Goal: Task Accomplishment & Management: Use online tool/utility

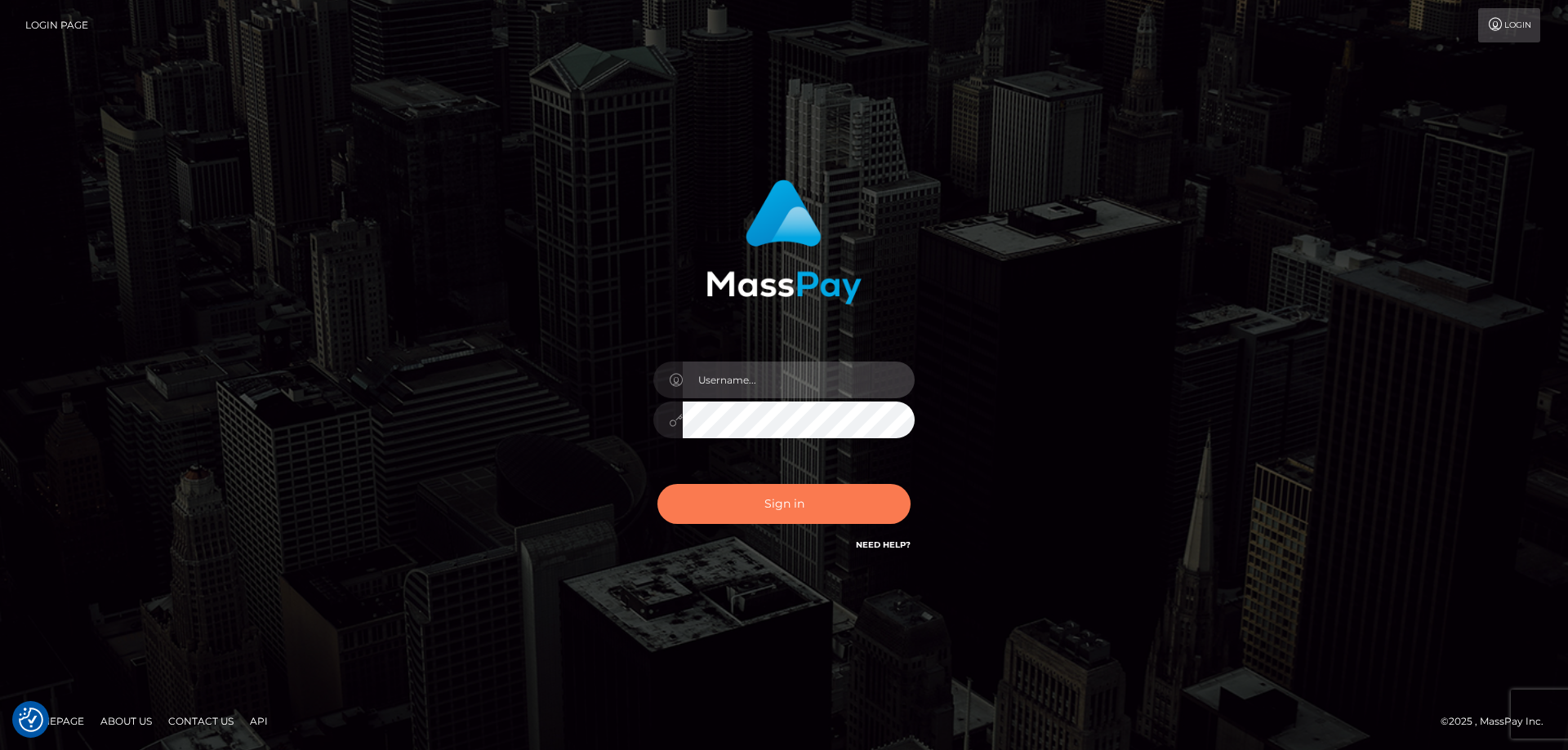
type input "tinekeb"
click at [784, 505] on button "Sign in" at bounding box center [784, 504] width 253 height 40
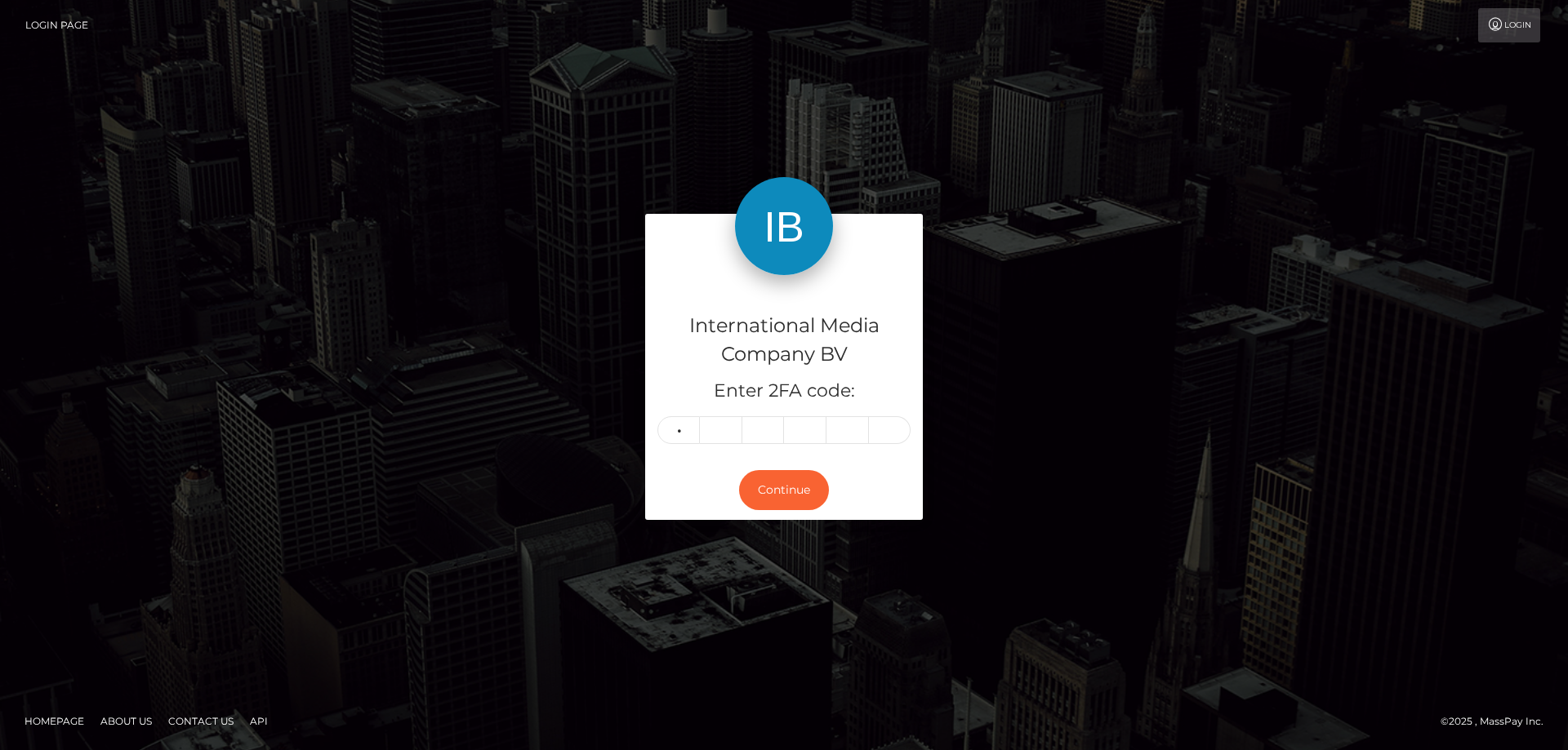
type input "6"
type input "8"
type input "0"
type input "1"
type input "4"
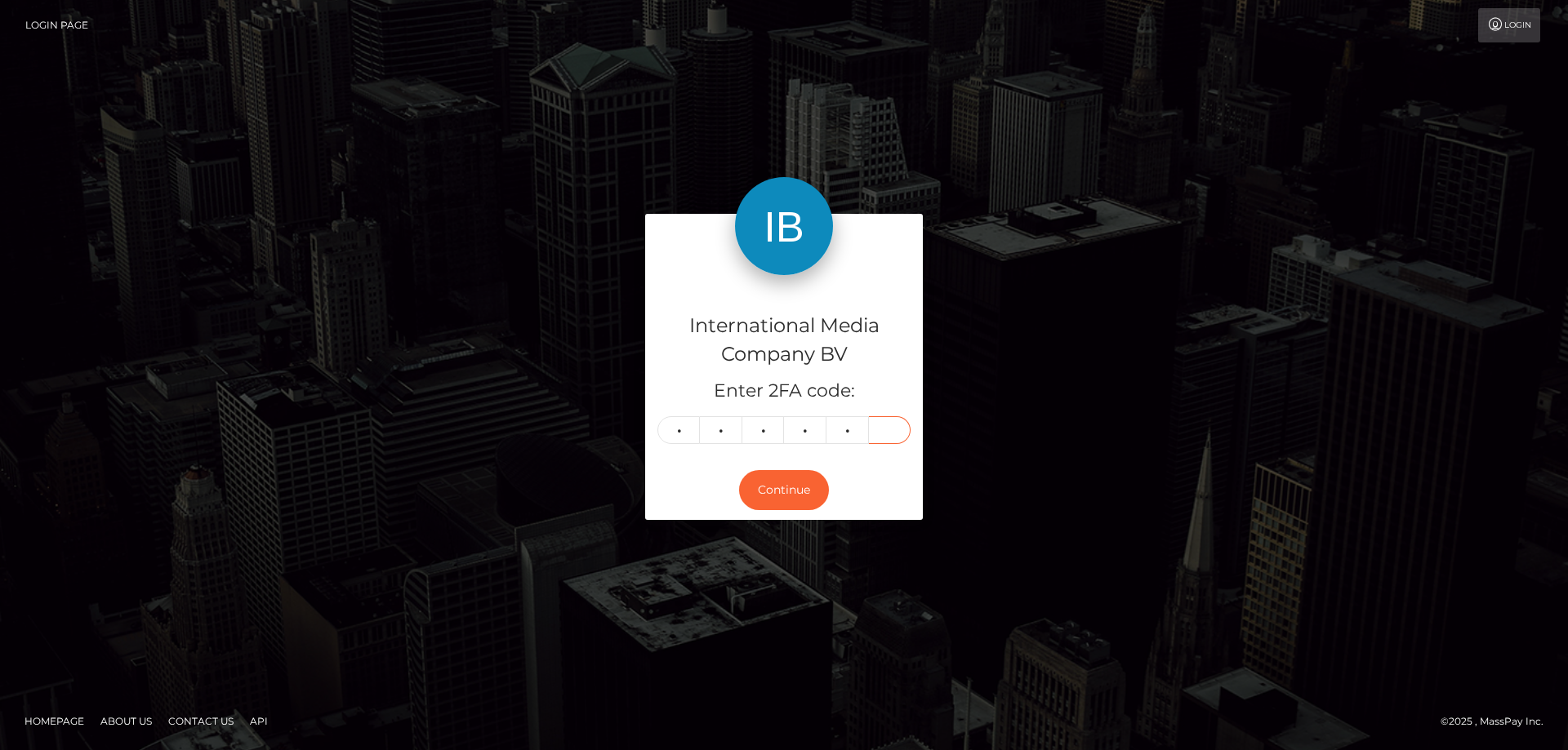
type input "0"
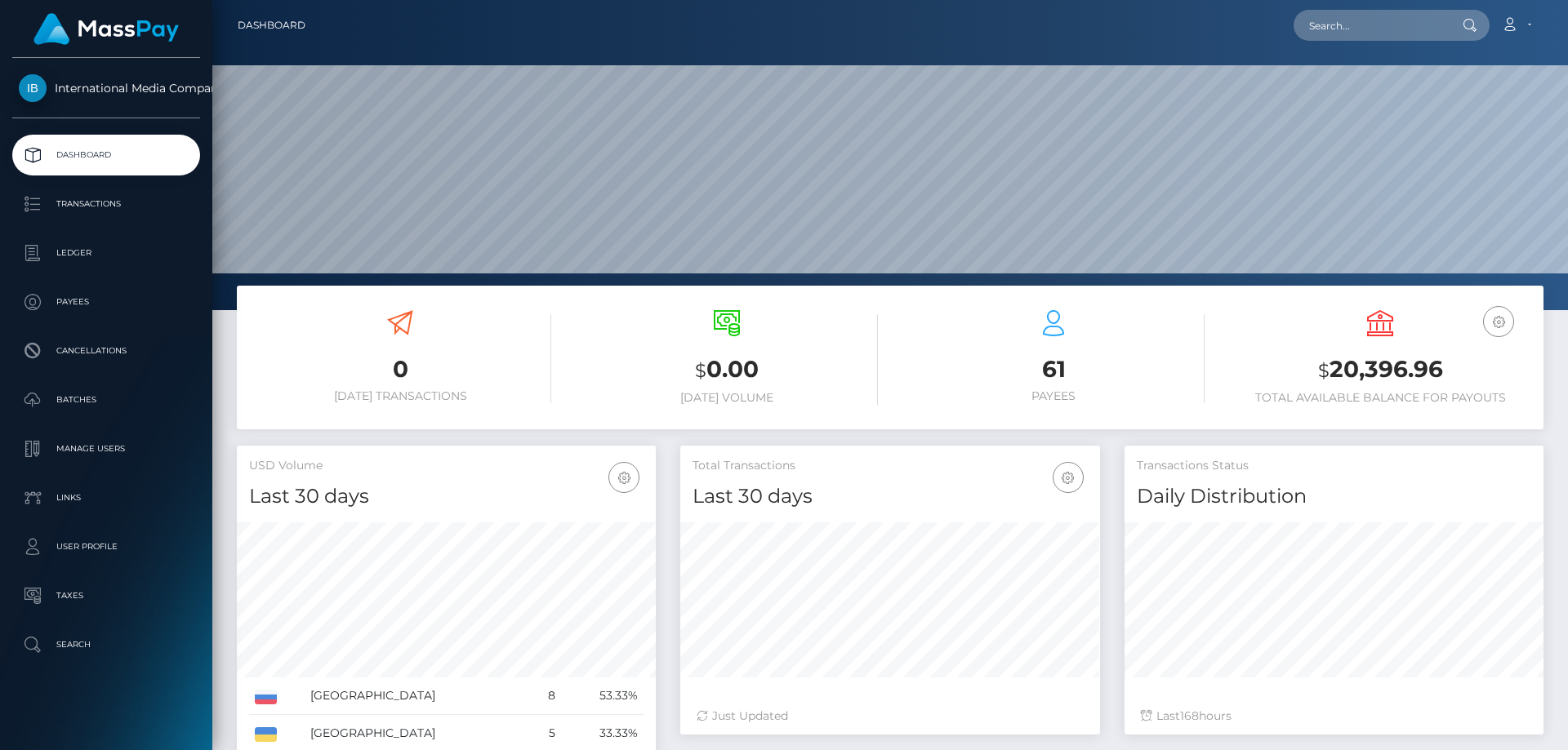
scroll to position [290, 419]
click at [68, 401] on p "Batches" at bounding box center [106, 400] width 175 height 25
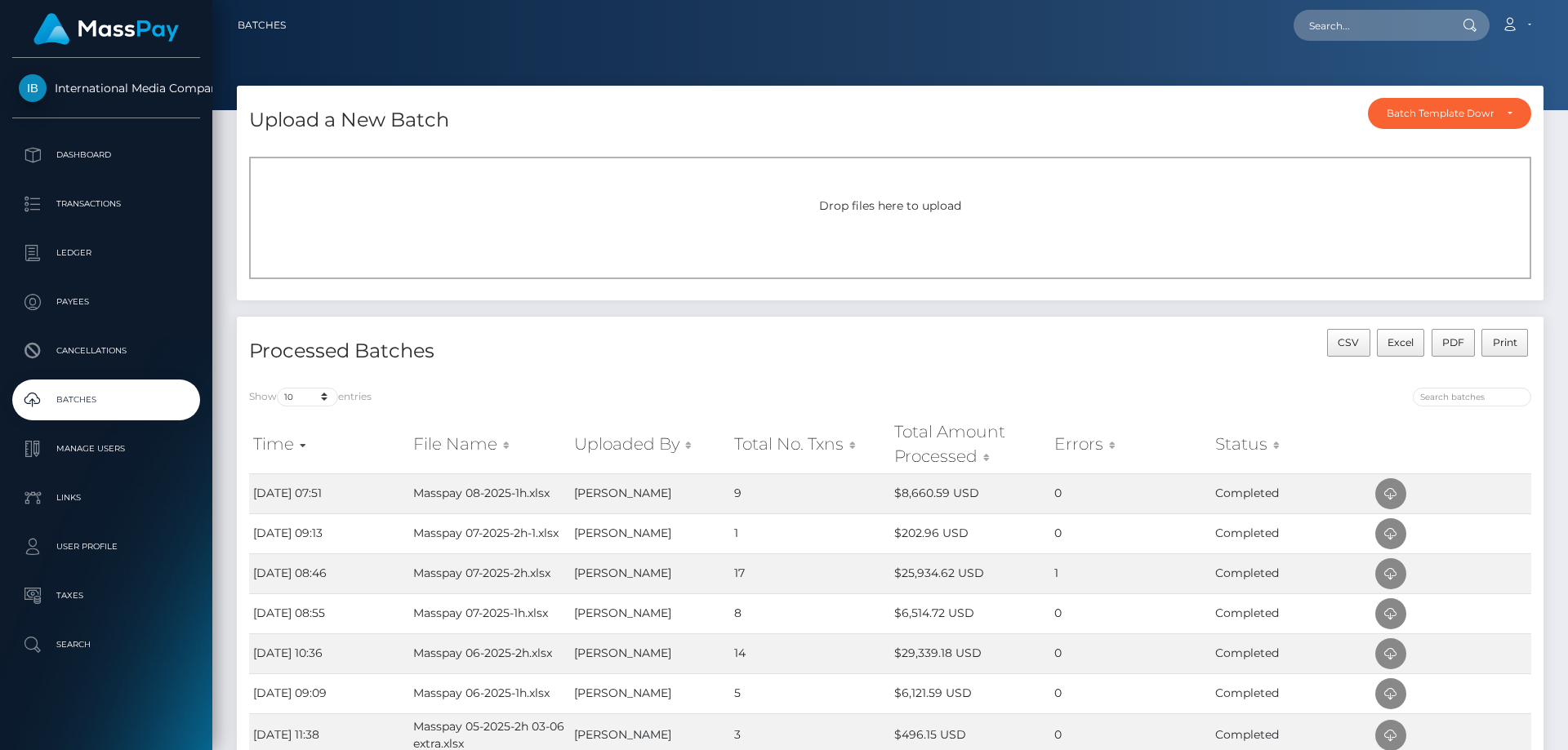
click at [310, 220] on div "Drop files here to upload" at bounding box center [890, 217] width 1282 height 122
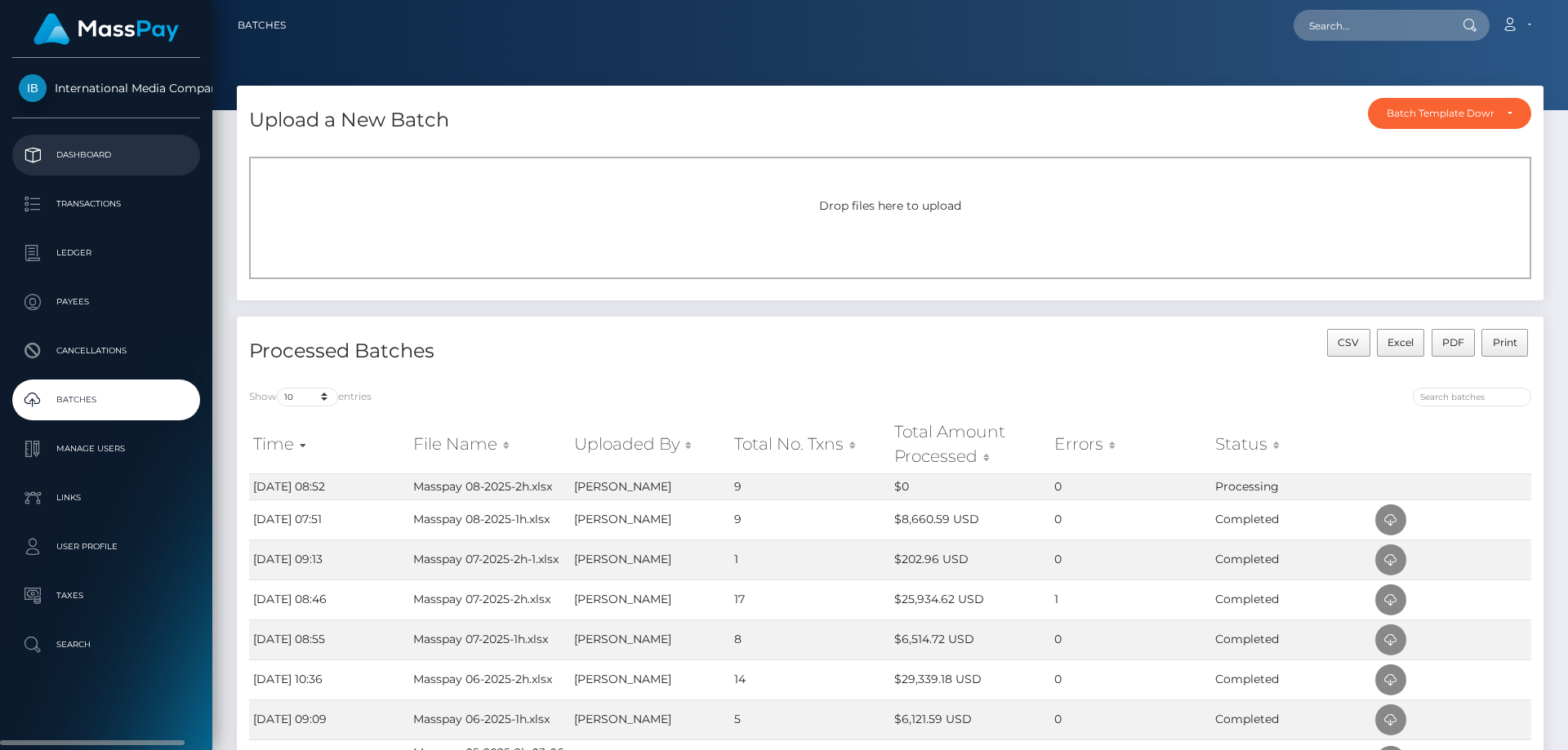
click at [80, 149] on p "Dashboard" at bounding box center [106, 155] width 175 height 25
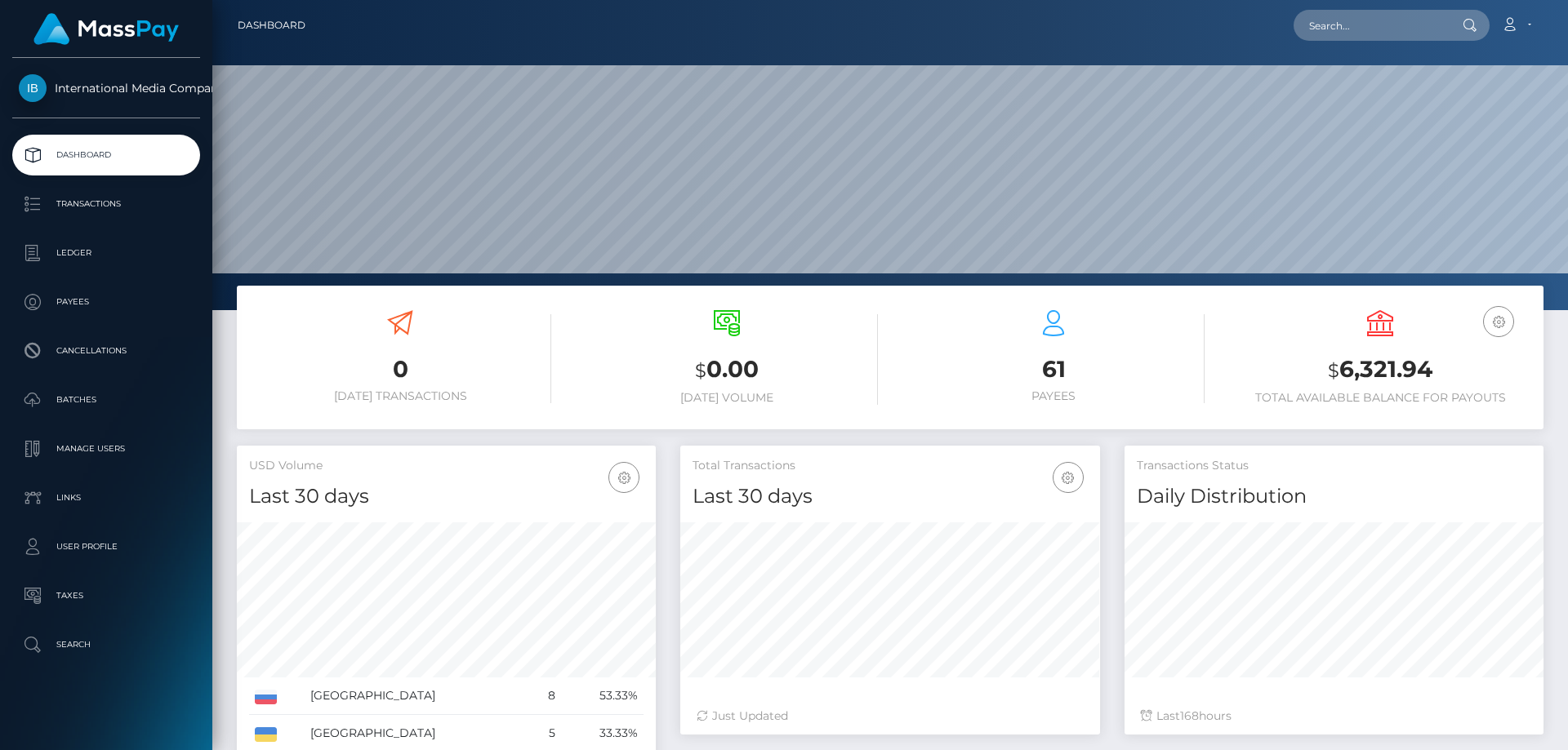
scroll to position [290, 419]
click at [80, 397] on p "Batches" at bounding box center [106, 400] width 175 height 25
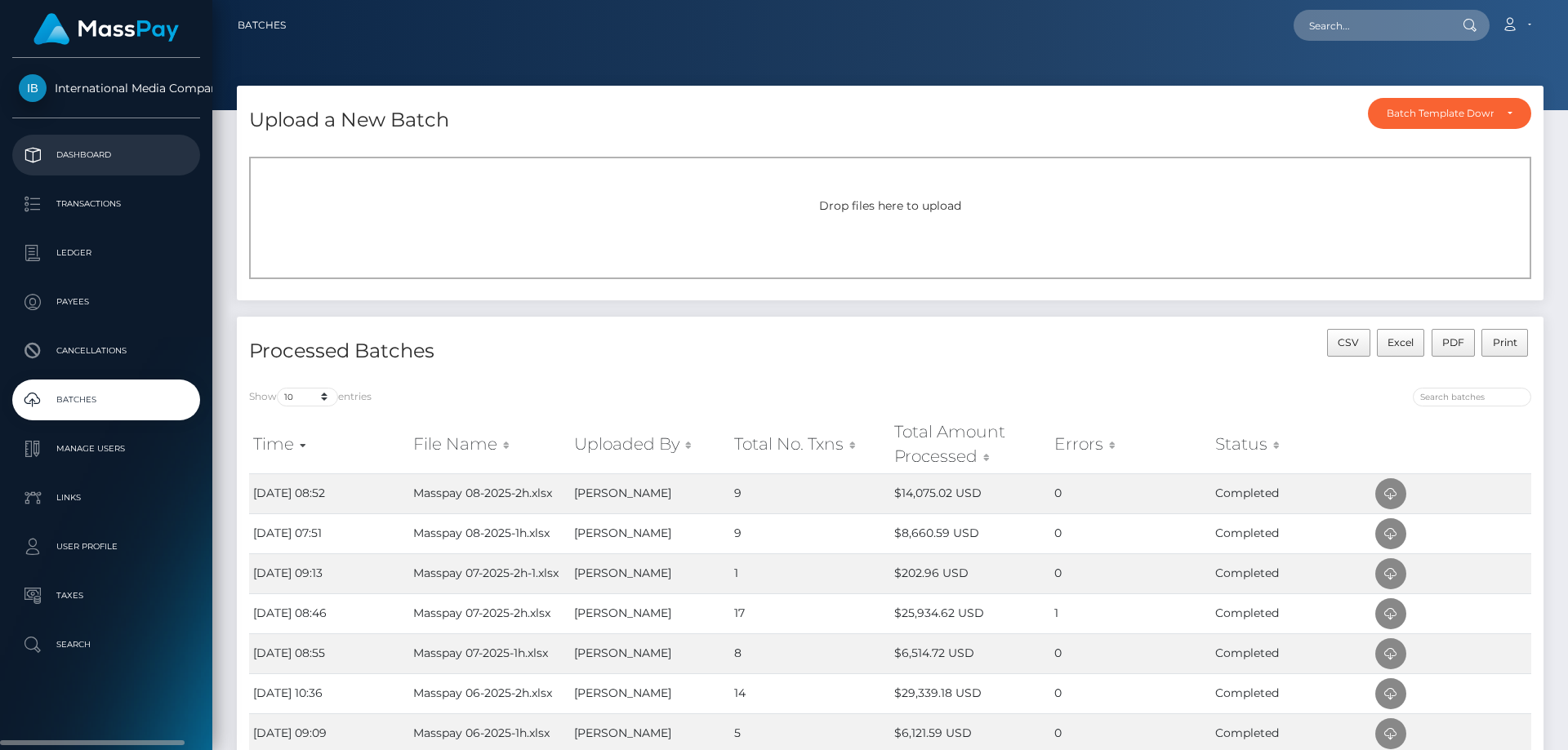
click at [81, 154] on p "Dashboard" at bounding box center [106, 155] width 175 height 25
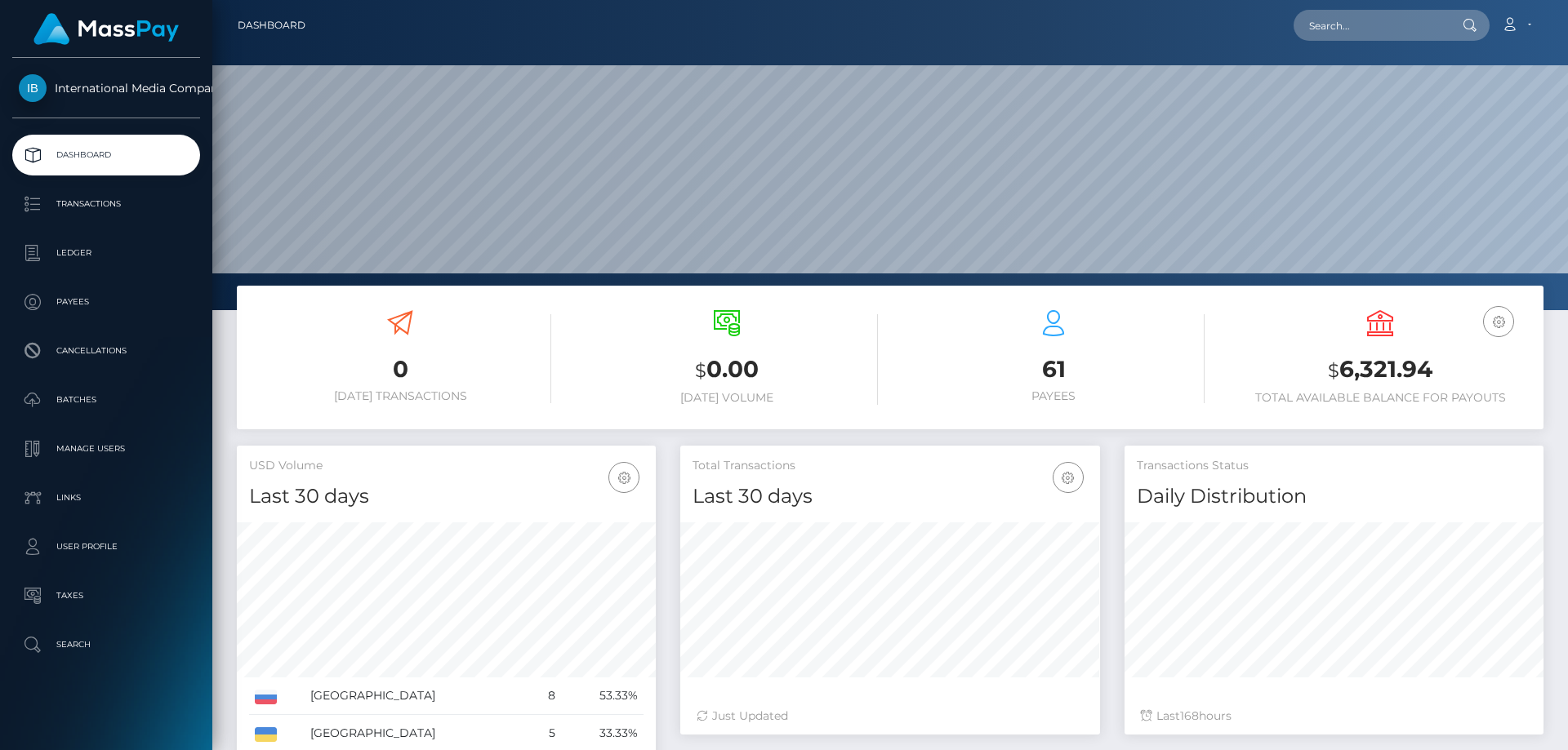
scroll to position [290, 419]
click at [1503, 24] on icon at bounding box center [1508, 24] width 17 height 13
click at [1446, 106] on link "Logout" at bounding box center [1477, 105] width 131 height 30
